Goal: Communication & Community: Participate in discussion

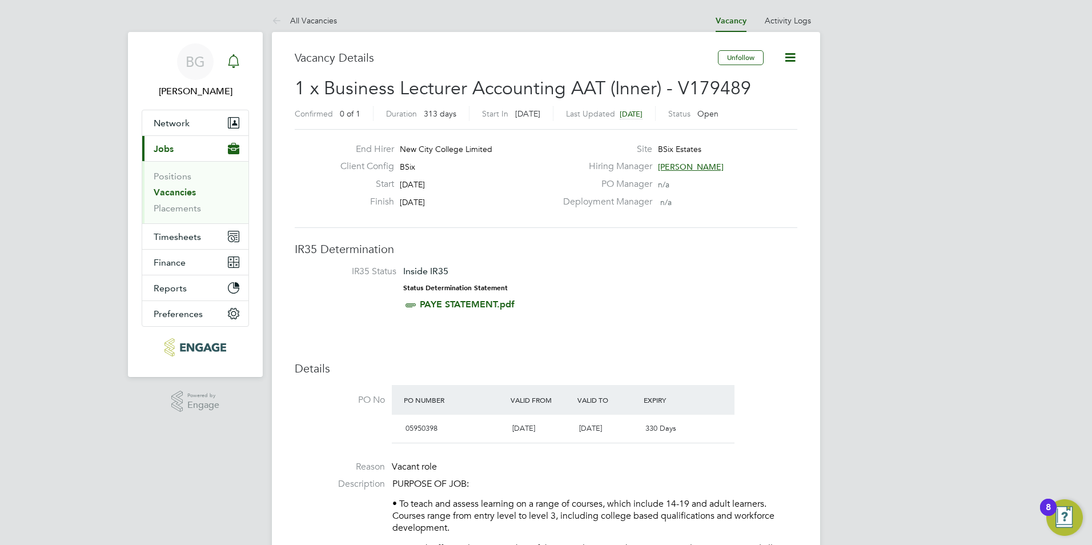
click at [239, 71] on div "Main navigation" at bounding box center [233, 61] width 23 height 23
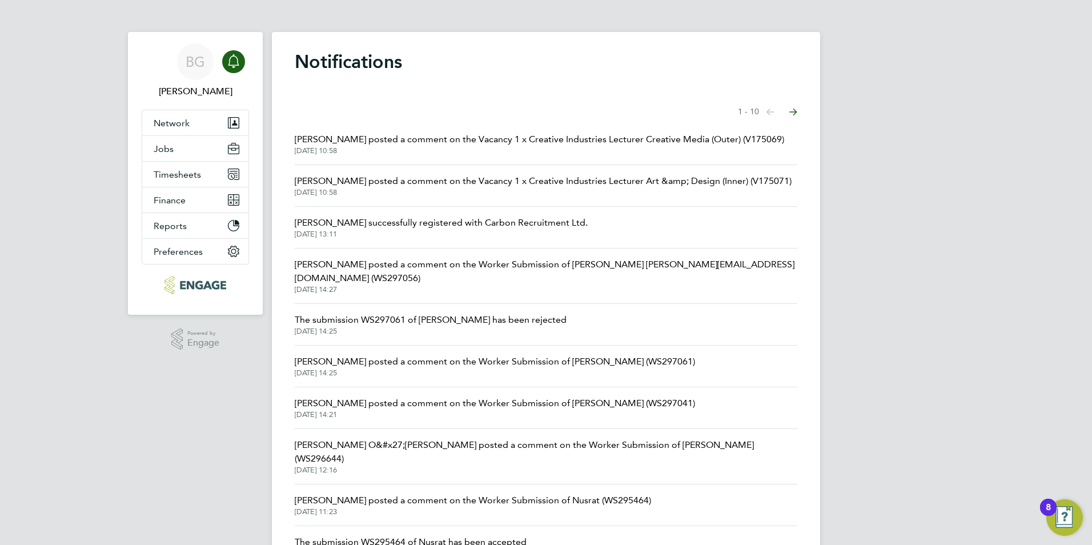
click at [396, 148] on span "[DATE] 10:58" at bounding box center [539, 150] width 489 height 9
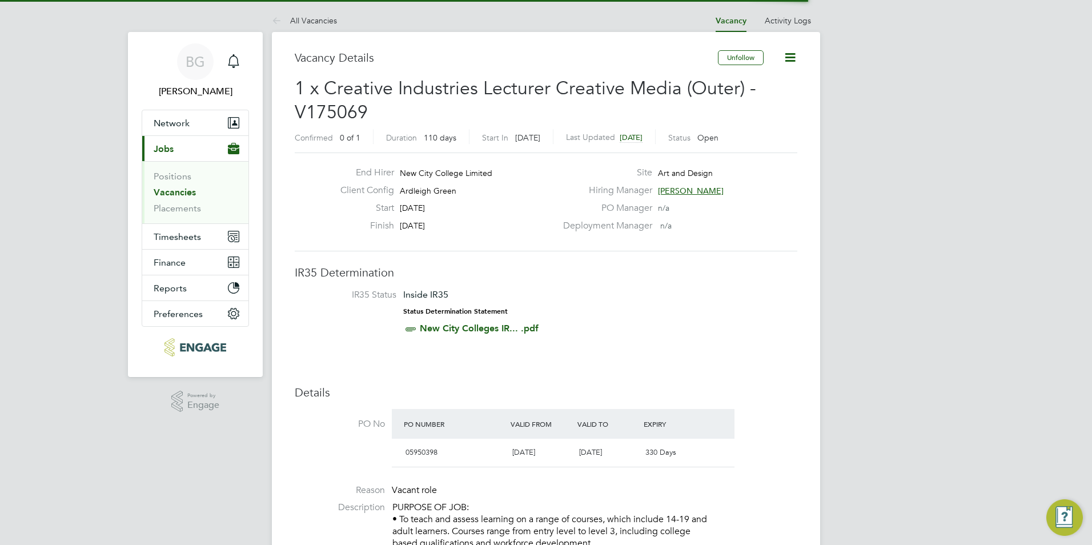
scroll to position [6, 6]
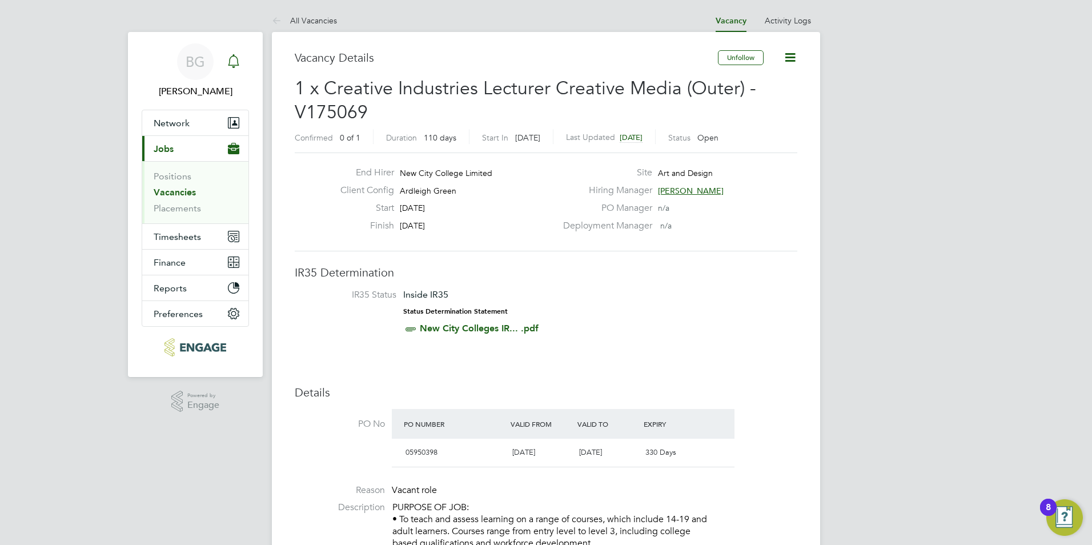
click at [233, 62] on icon "Main navigation" at bounding box center [234, 61] width 14 height 14
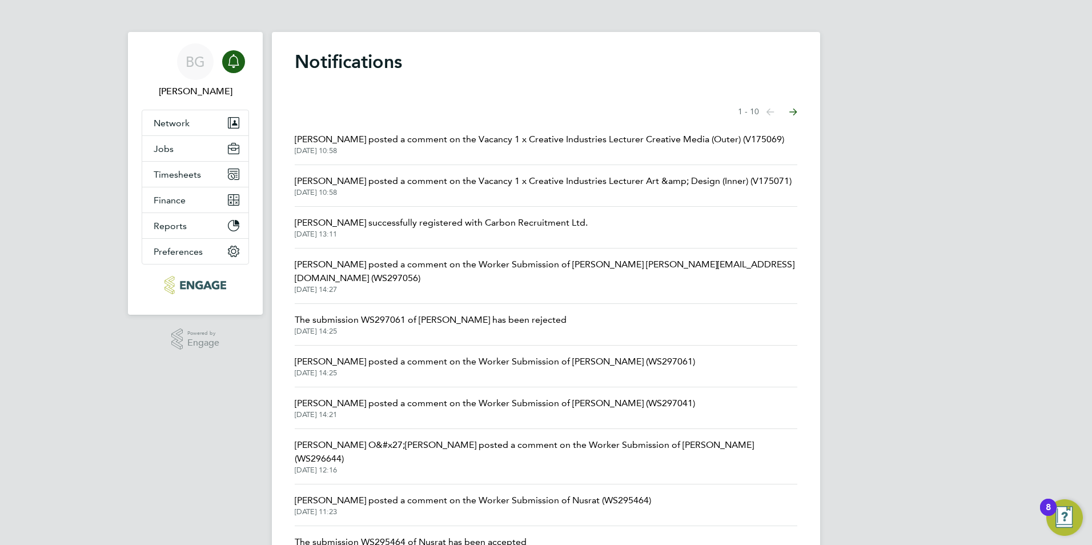
click at [412, 179] on span "[PERSON_NAME] posted a comment on the Vacancy 1 x Creative Industries Lecturer …" at bounding box center [543, 181] width 497 height 14
